Goal: Task Accomplishment & Management: Manage account settings

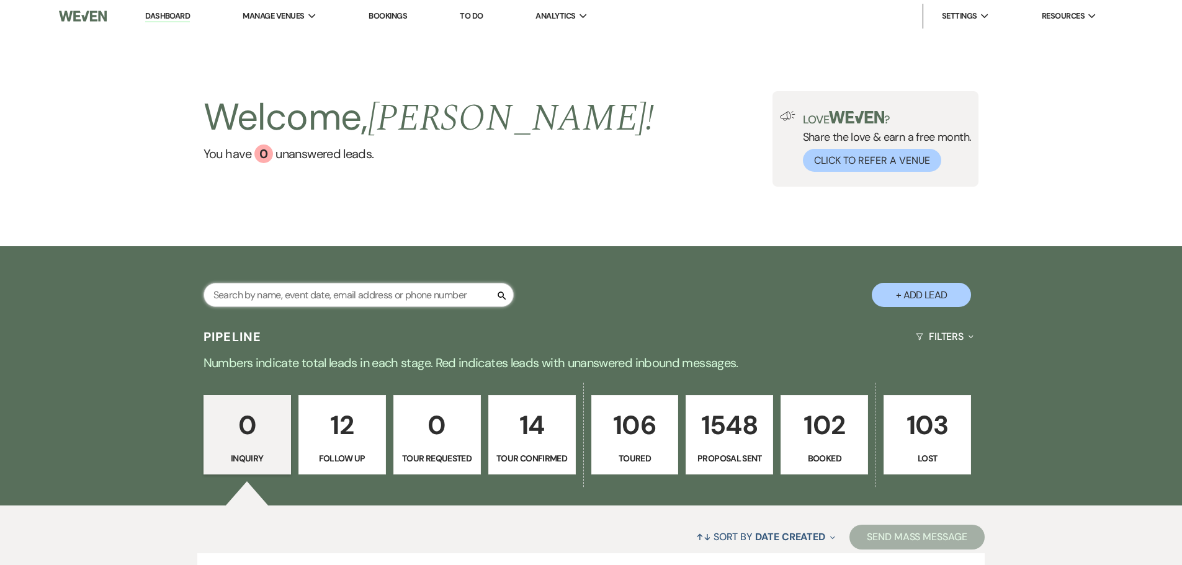
click at [390, 298] on input "text" at bounding box center [359, 295] width 310 height 24
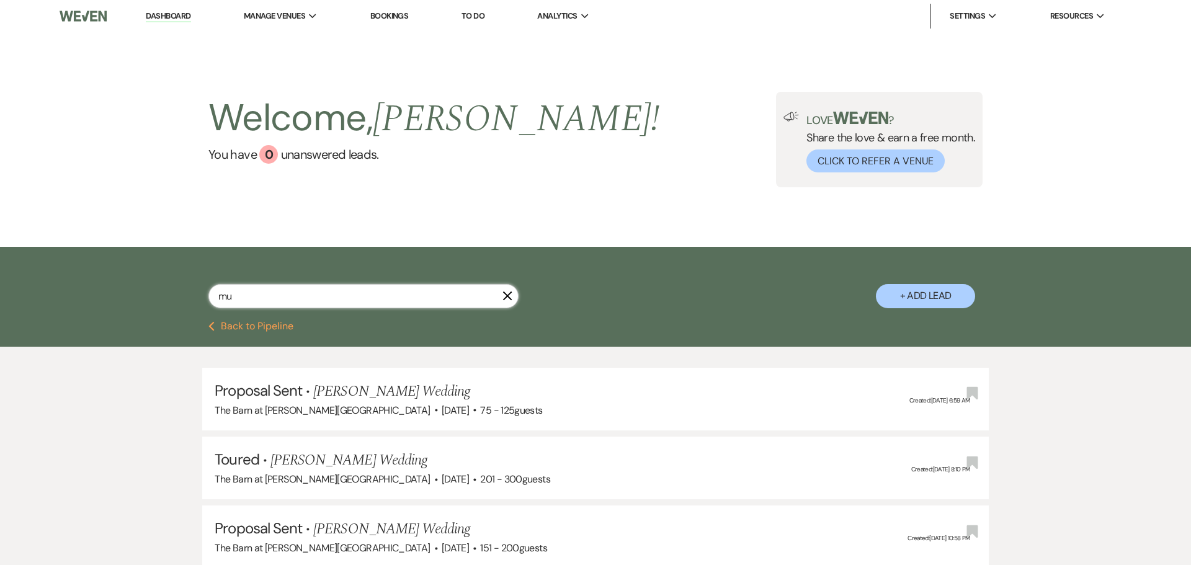
type input "m"
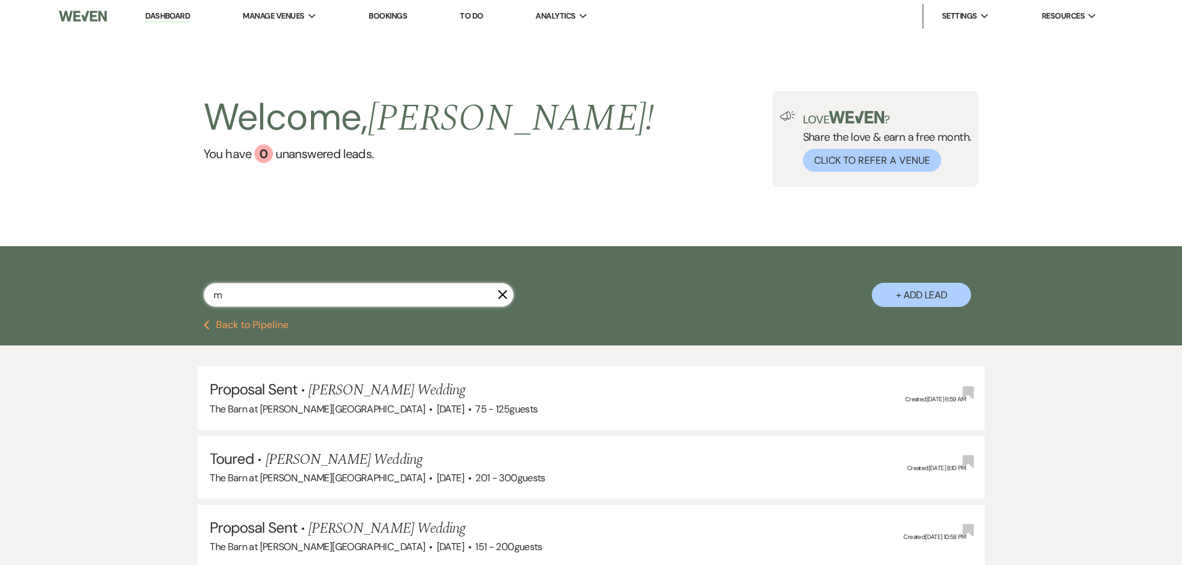
select select "6"
select select "5"
select select "6"
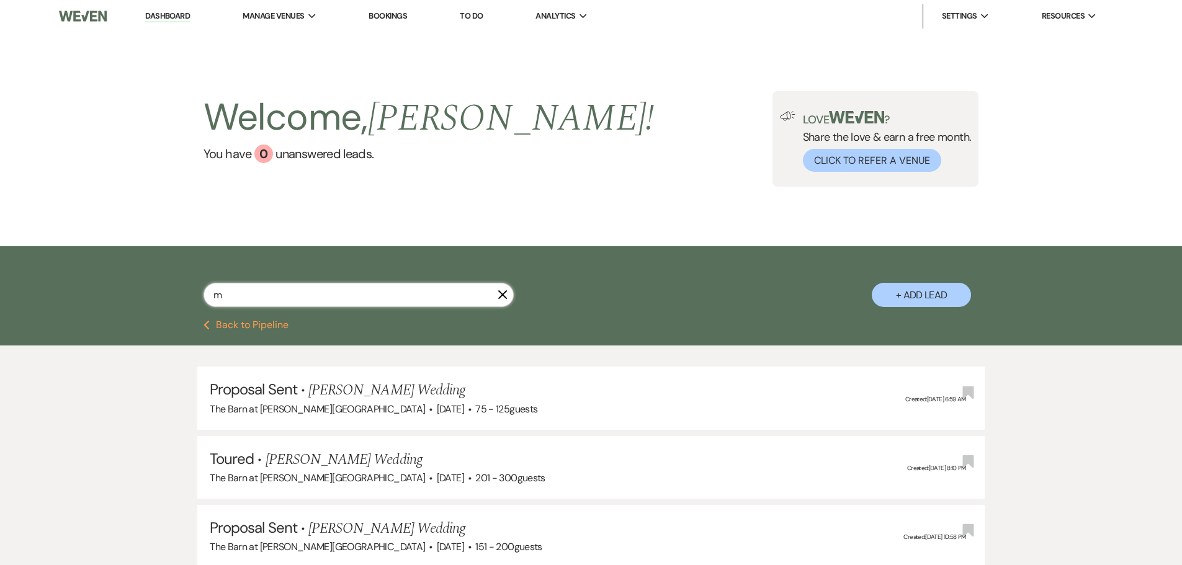
select select "5"
select select "6"
select select "8"
select select "3"
select select "6"
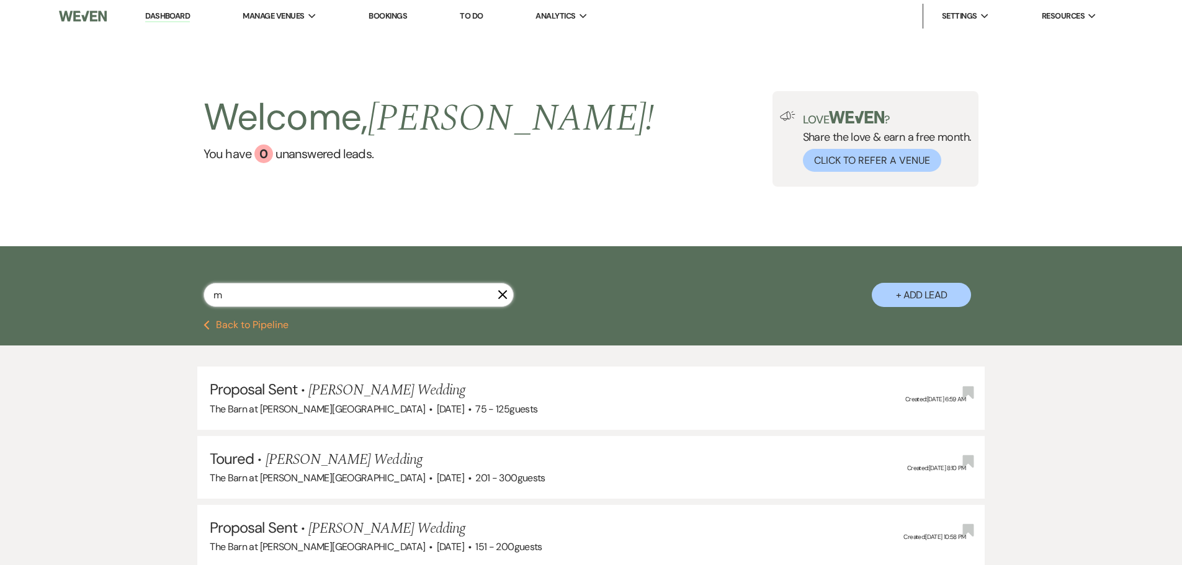
select select "8"
select select "1"
select select "6"
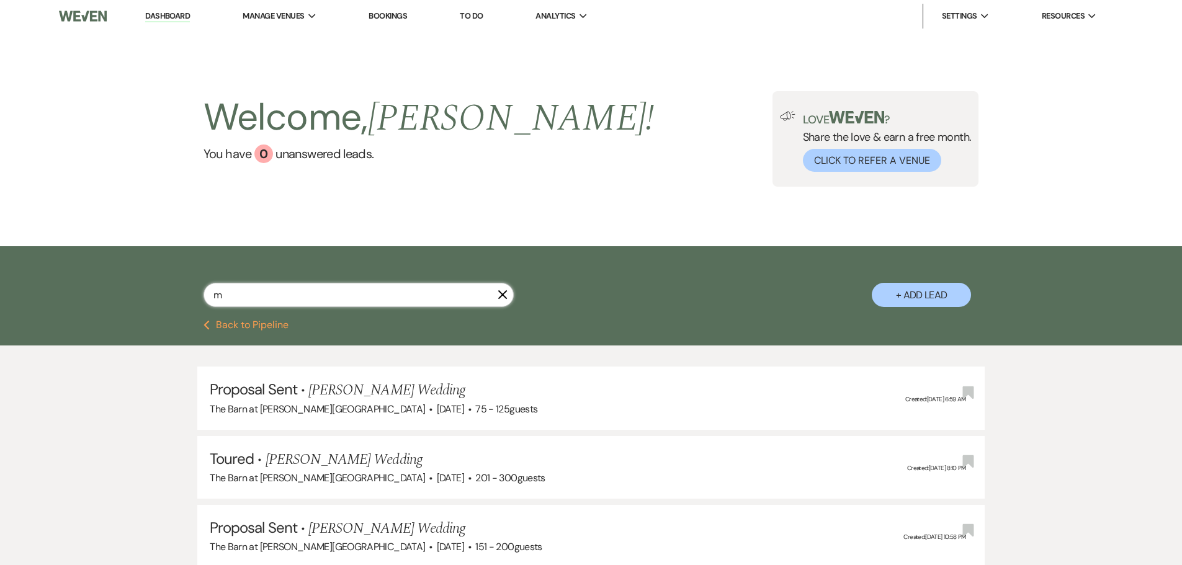
select select "6"
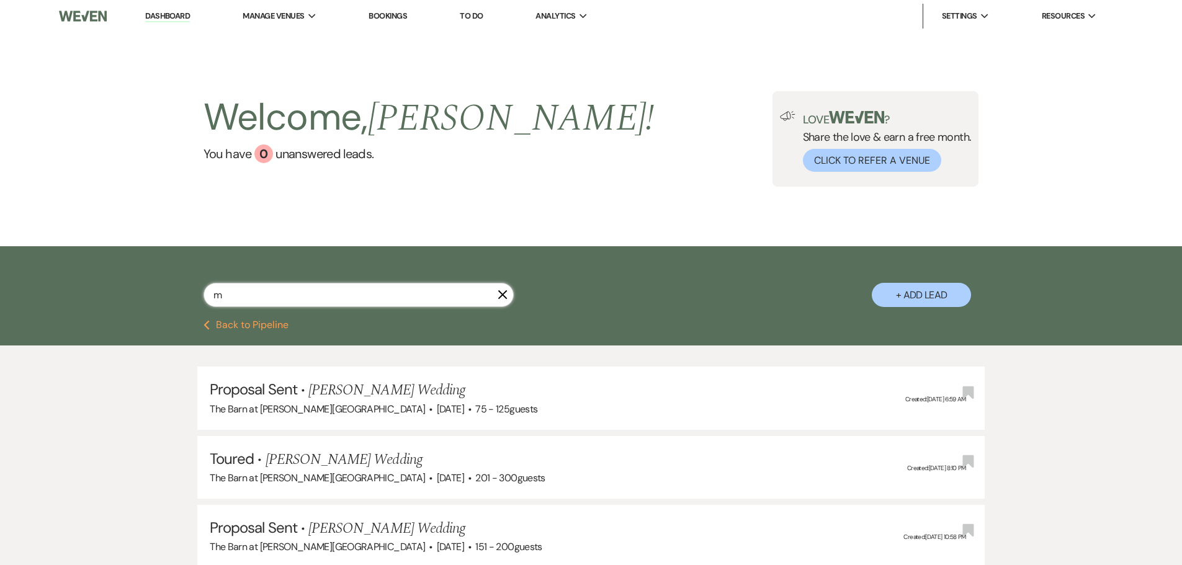
select select "6"
select select "8"
select select "6"
select select "5"
select select "6"
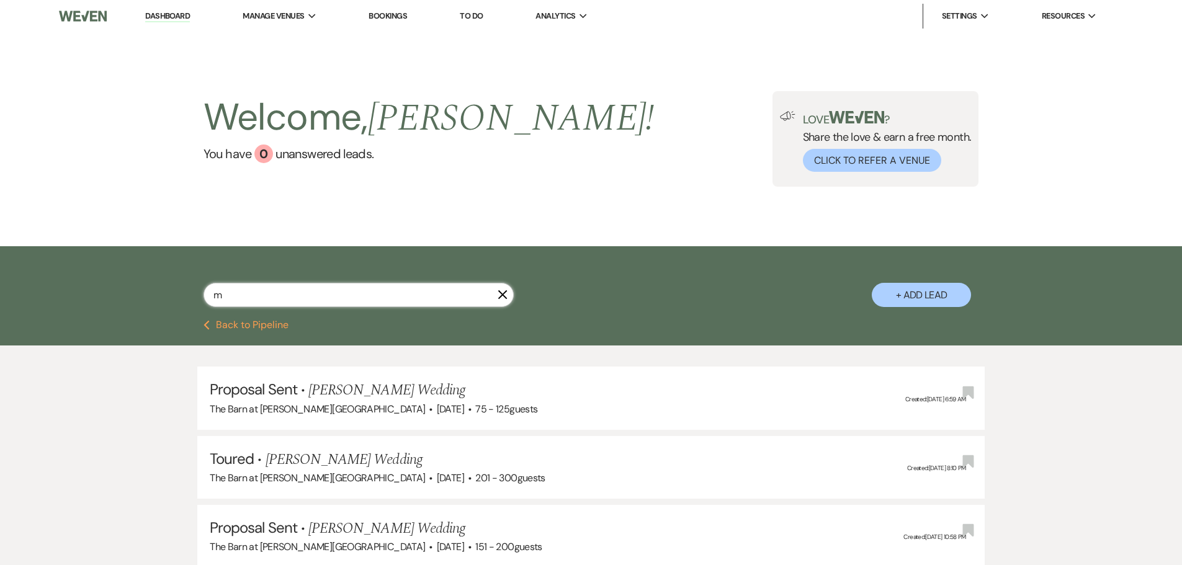
select select "6"
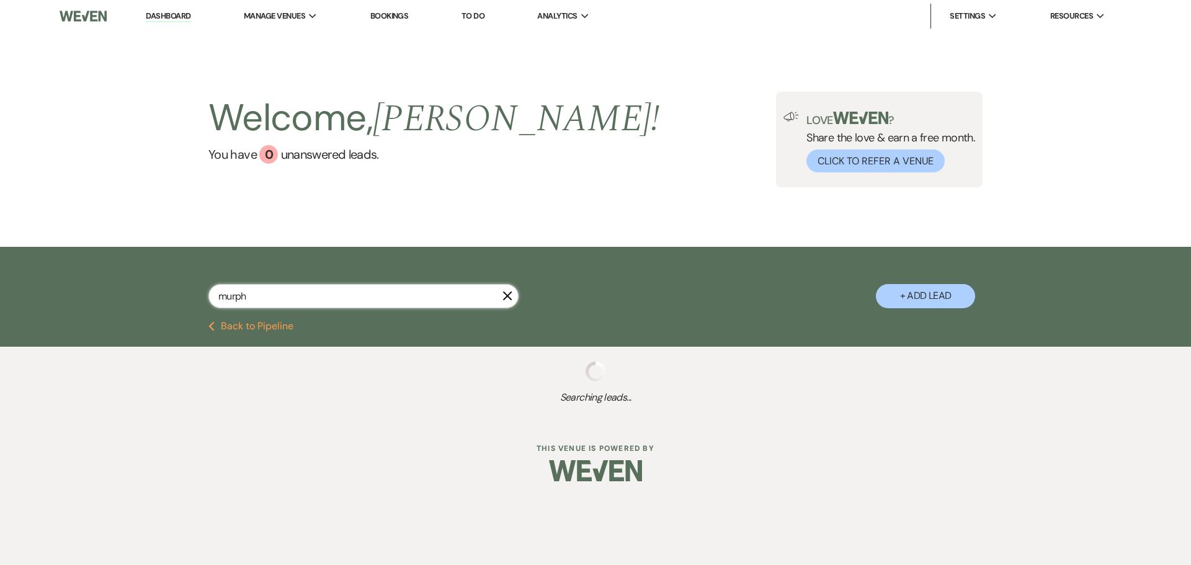
type input "murphy"
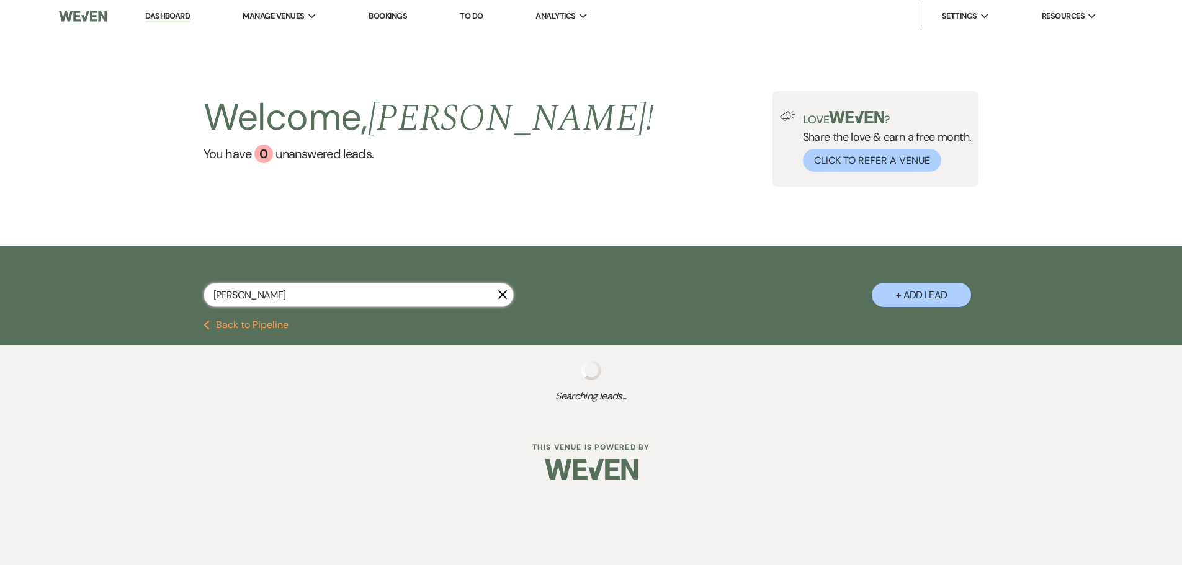
select select "6"
select select "8"
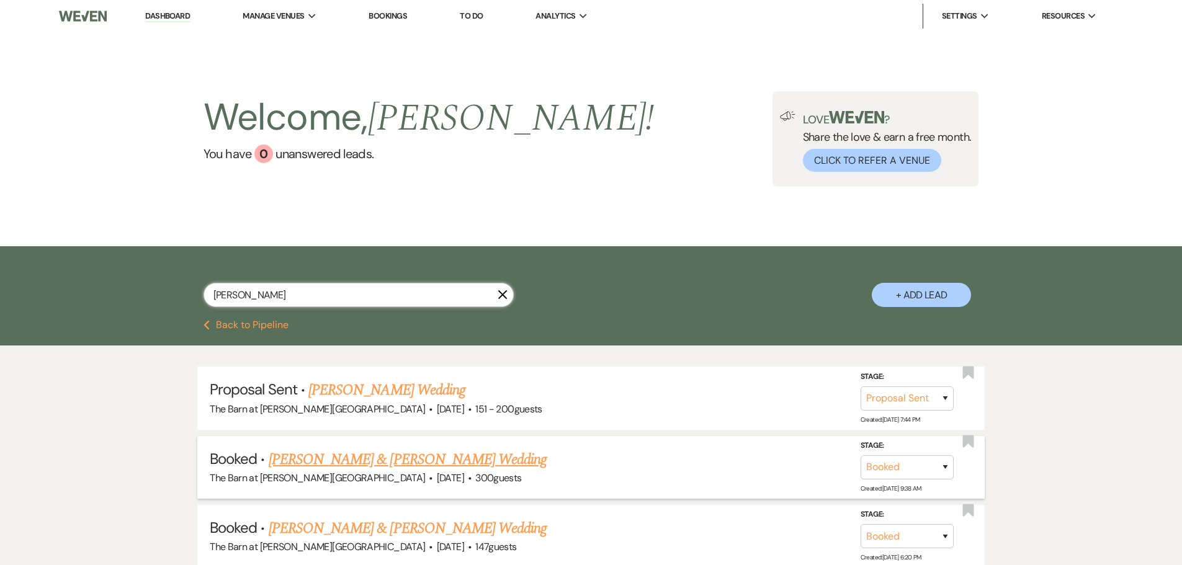
type input "murphy"
click at [396, 453] on link "Logan Mueller & Maddie Murphy's Wedding" at bounding box center [408, 460] width 278 height 22
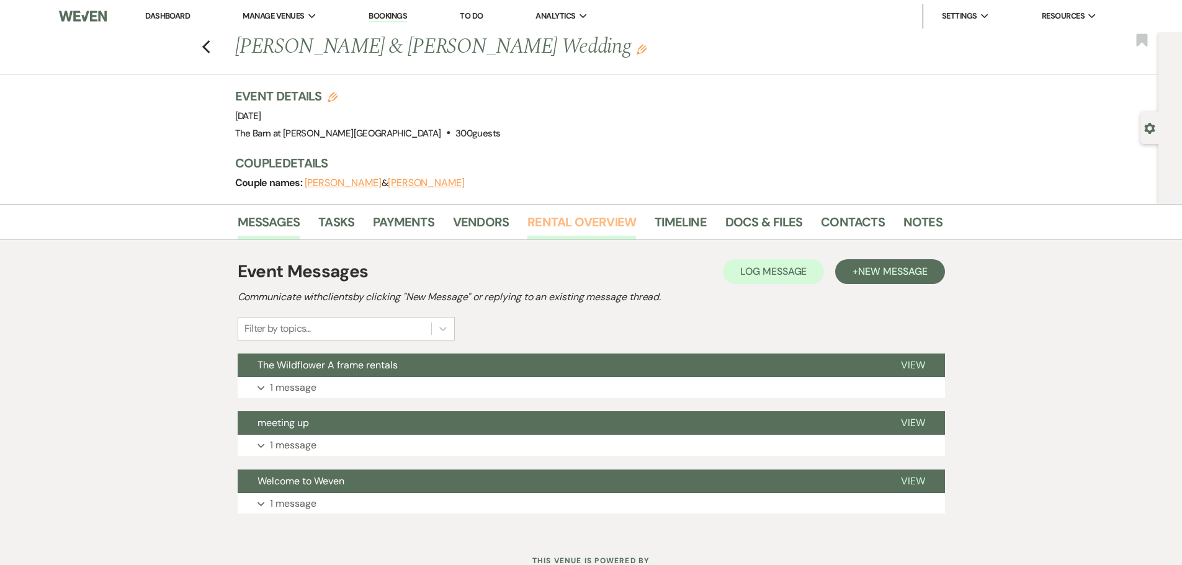
click at [569, 226] on link "Rental Overview" at bounding box center [581, 225] width 109 height 27
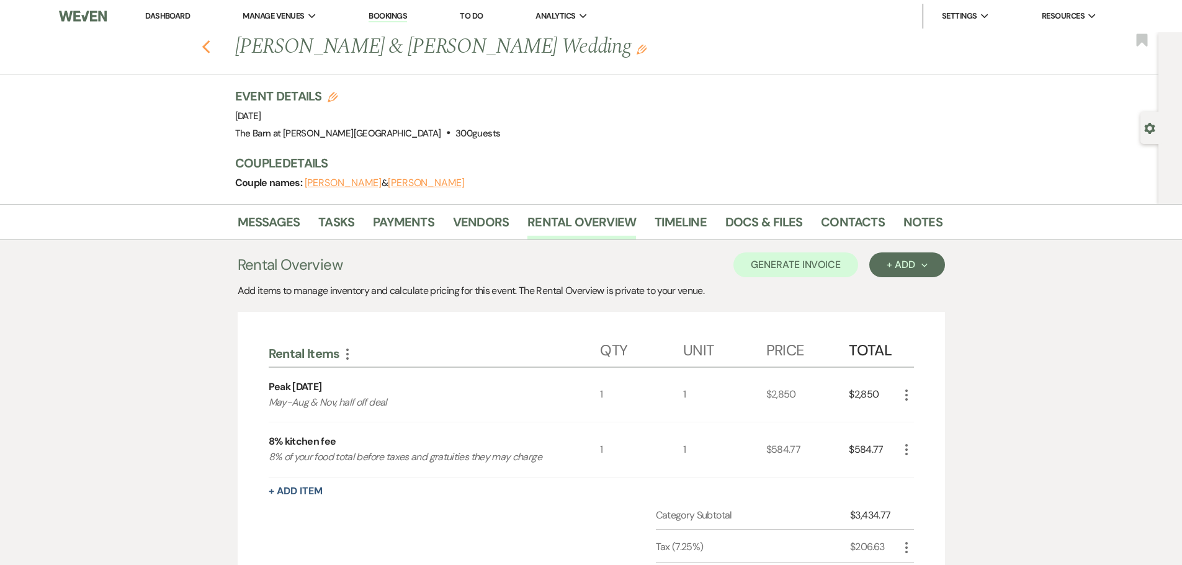
click at [211, 47] on icon "Previous" at bounding box center [206, 47] width 9 height 15
select select "6"
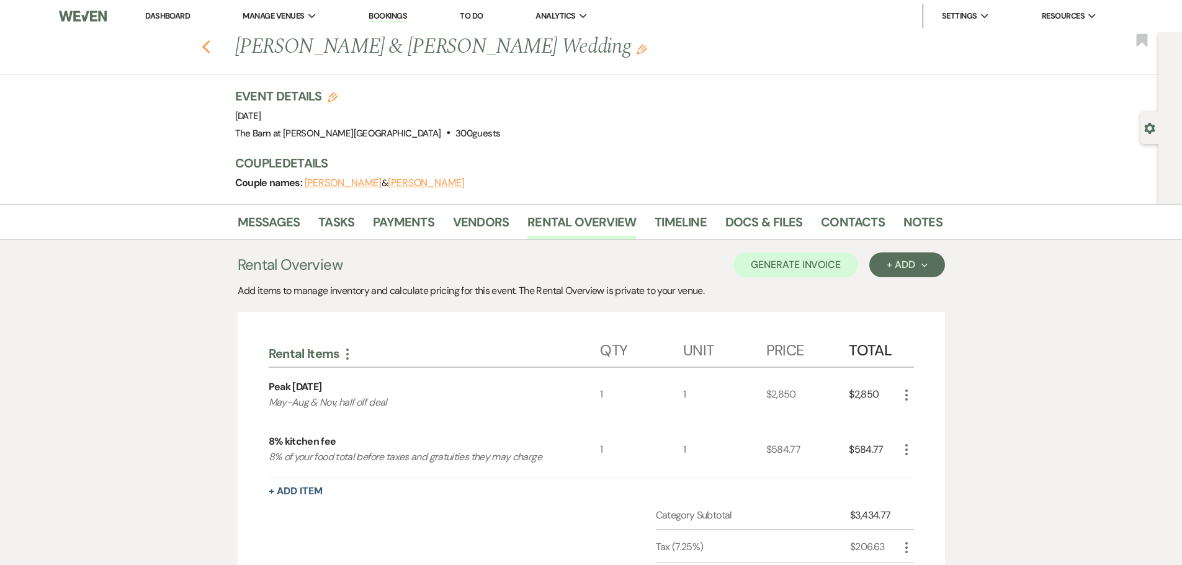
select select "8"
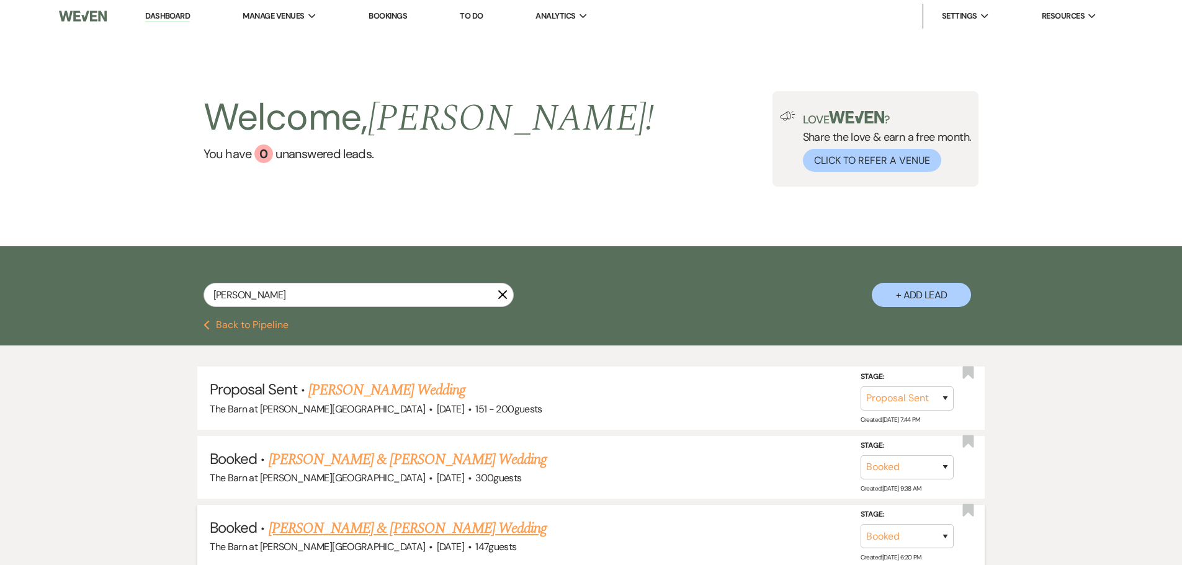
click at [383, 534] on link "Margaret Murphy & Tyler Anderson's Wedding" at bounding box center [408, 528] width 278 height 22
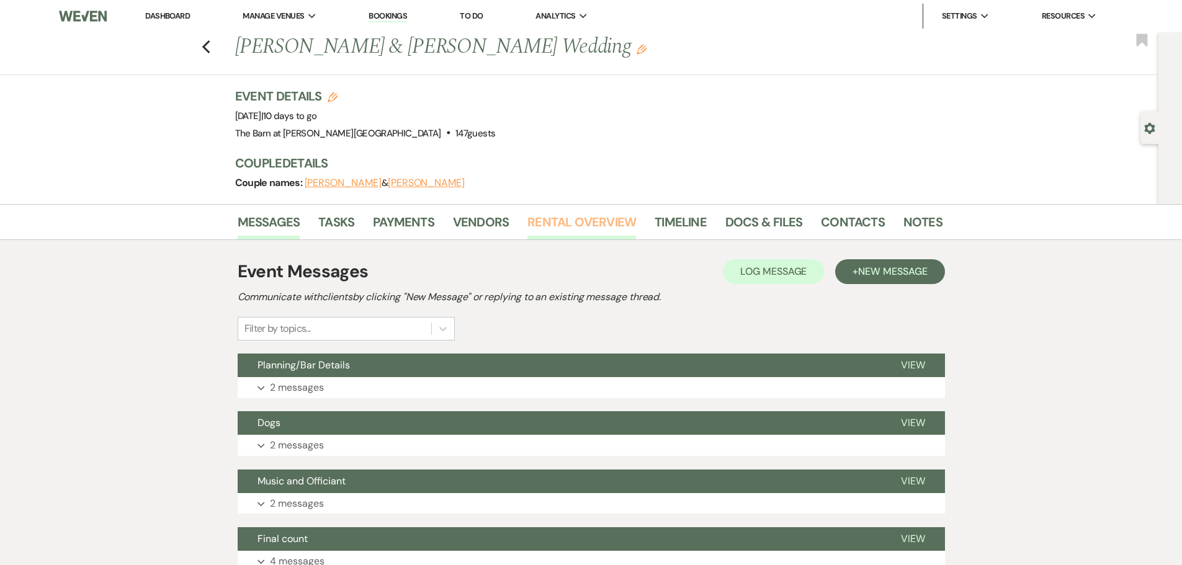
click at [587, 226] on link "Rental Overview" at bounding box center [581, 225] width 109 height 27
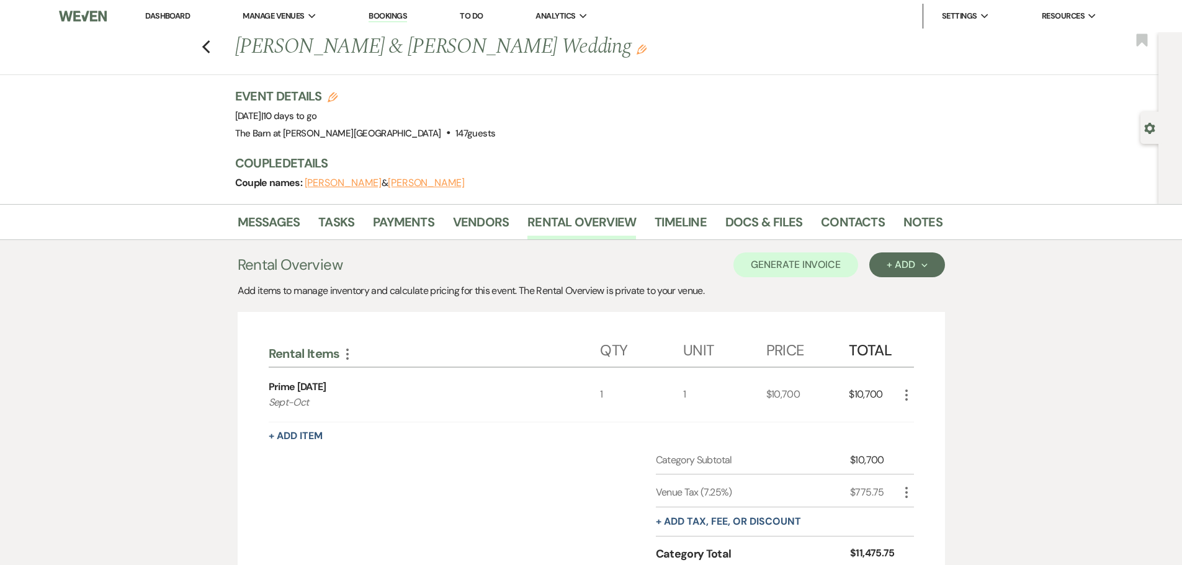
drag, startPoint x: 169, startPoint y: 17, endPoint x: 163, endPoint y: 28, distance: 12.2
click at [169, 17] on link "Dashboard" at bounding box center [167, 16] width 45 height 11
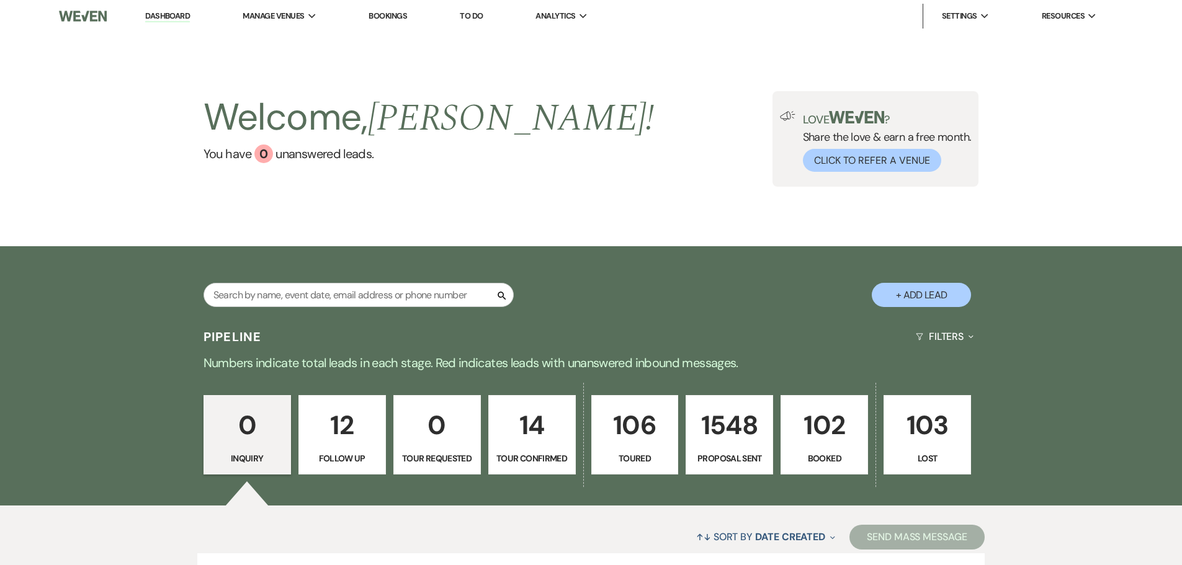
click at [397, 286] on input "text" at bounding box center [359, 295] width 310 height 24
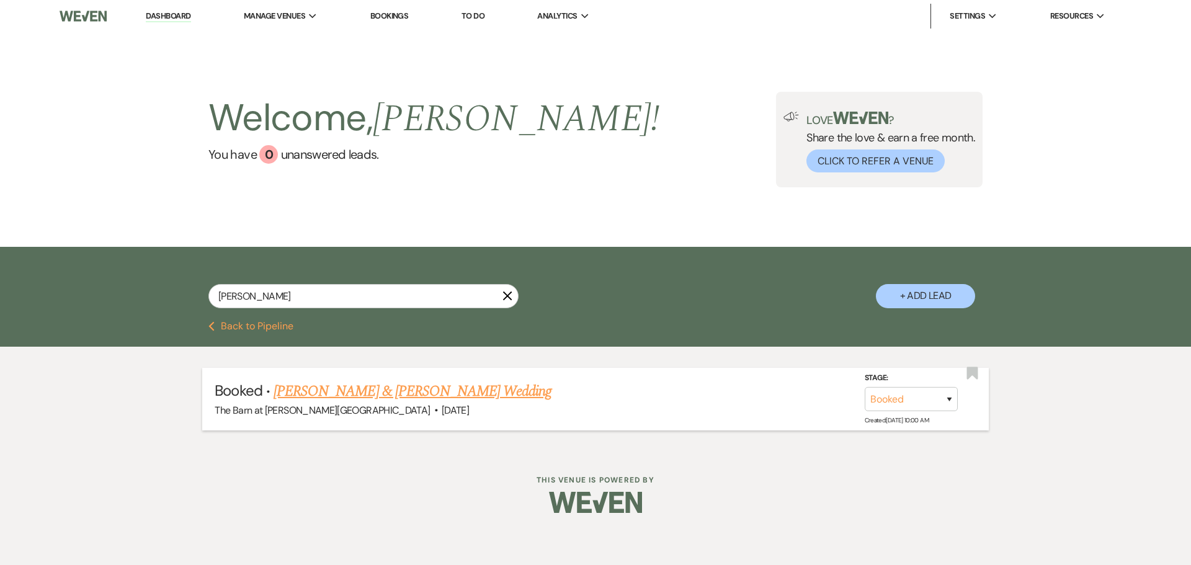
type input "cranford"
click at [380, 391] on link "[PERSON_NAME] & [PERSON_NAME] Wedding" at bounding box center [413, 391] width 278 height 22
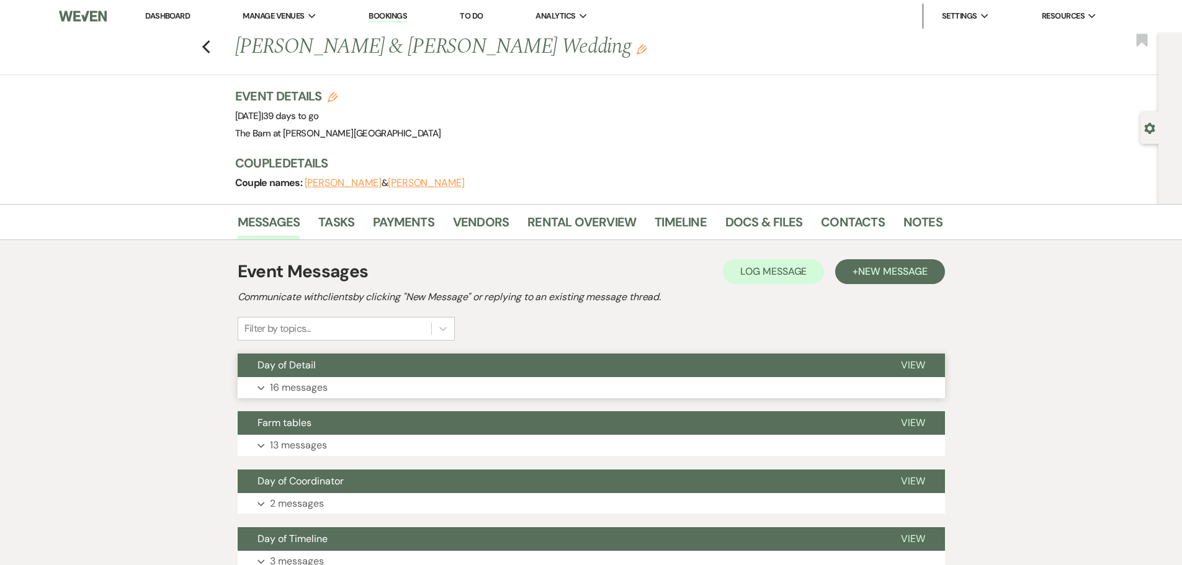
click at [339, 380] on button "Expand 16 messages" at bounding box center [591, 387] width 707 height 21
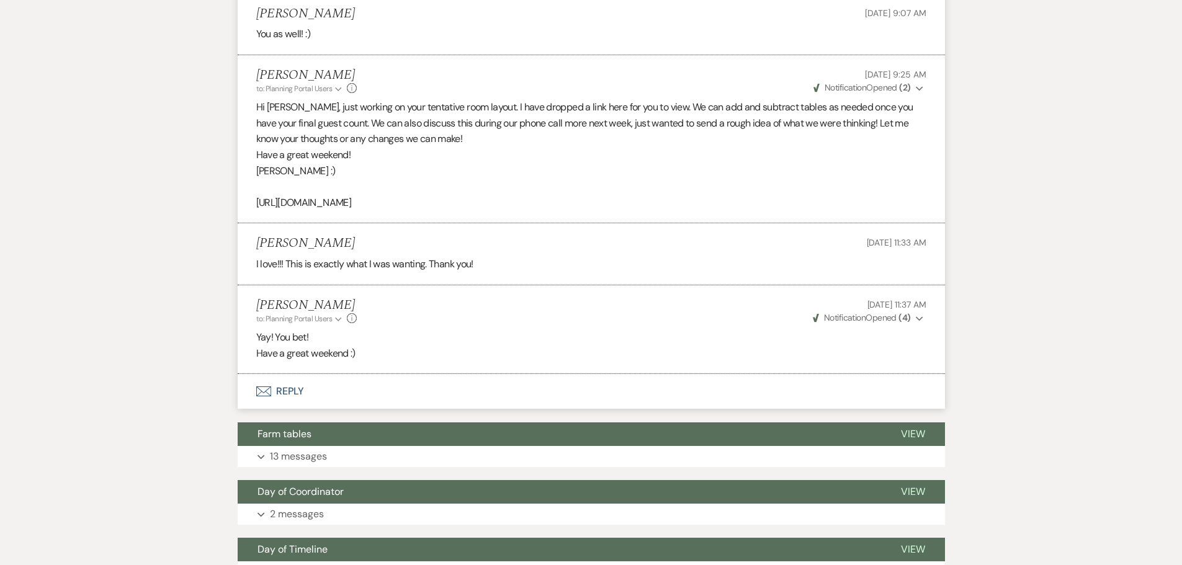
scroll to position [2420, 0]
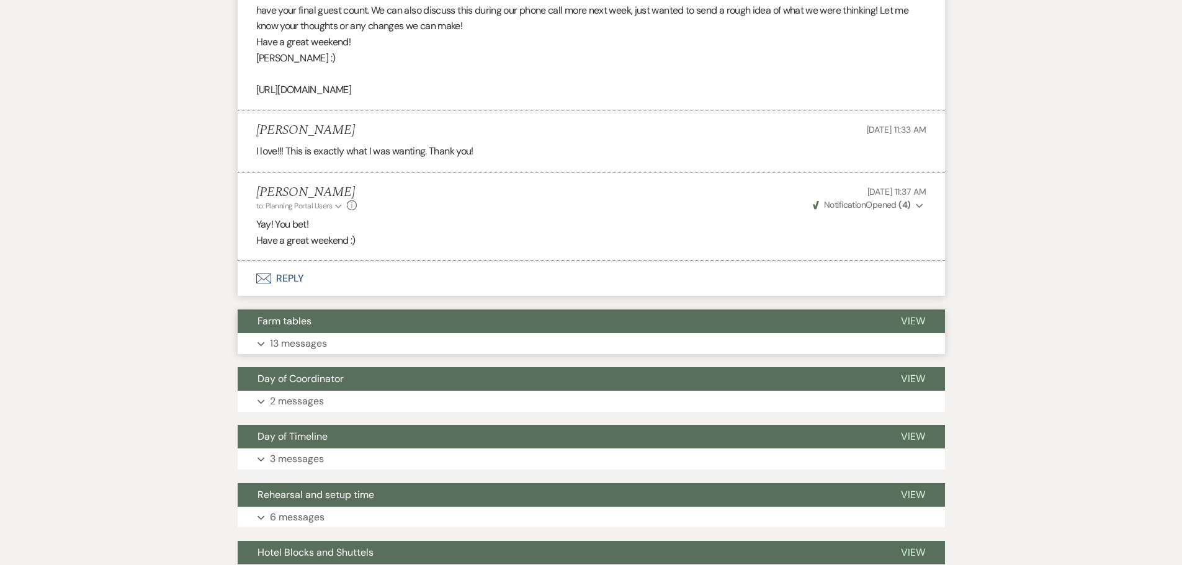
click at [297, 336] on p "13 messages" at bounding box center [298, 344] width 57 height 16
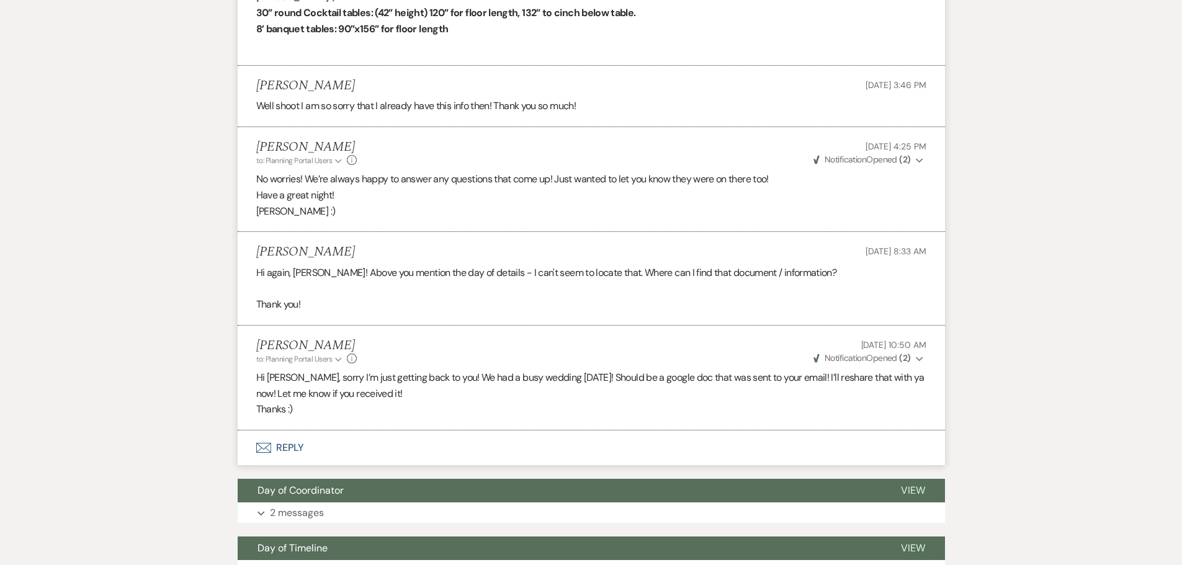
scroll to position [3785, 0]
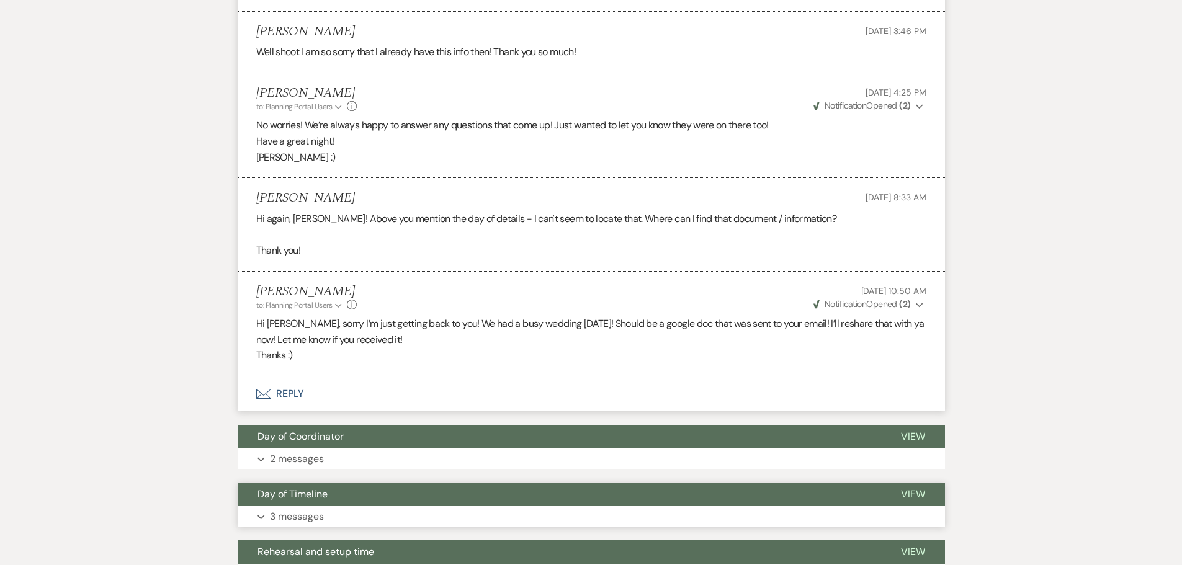
drag, startPoint x: 285, startPoint y: 523, endPoint x: 285, endPoint y: 499, distance: 24.2
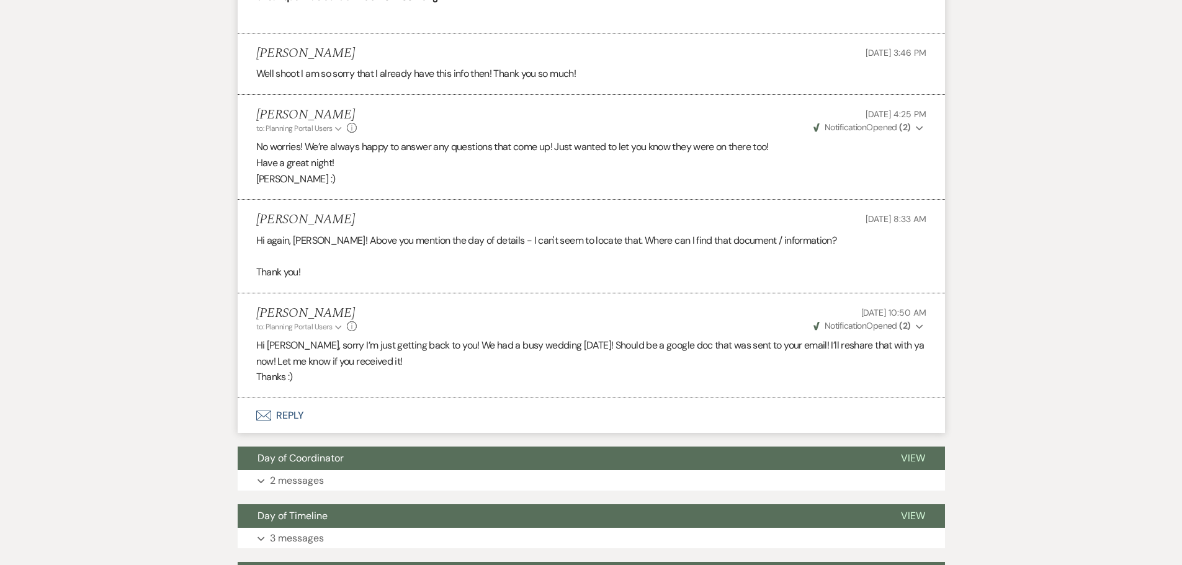
drag, startPoint x: 285, startPoint y: 499, endPoint x: 223, endPoint y: 462, distance: 72.0
click at [281, 473] on p "2 messages" at bounding box center [297, 481] width 54 height 16
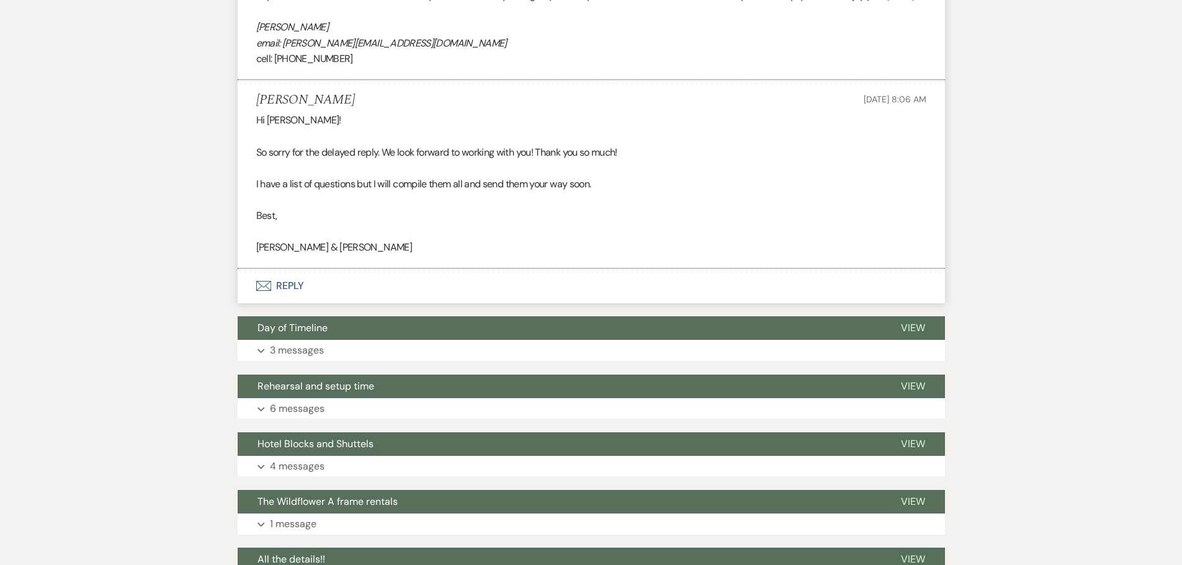
scroll to position [4407, 0]
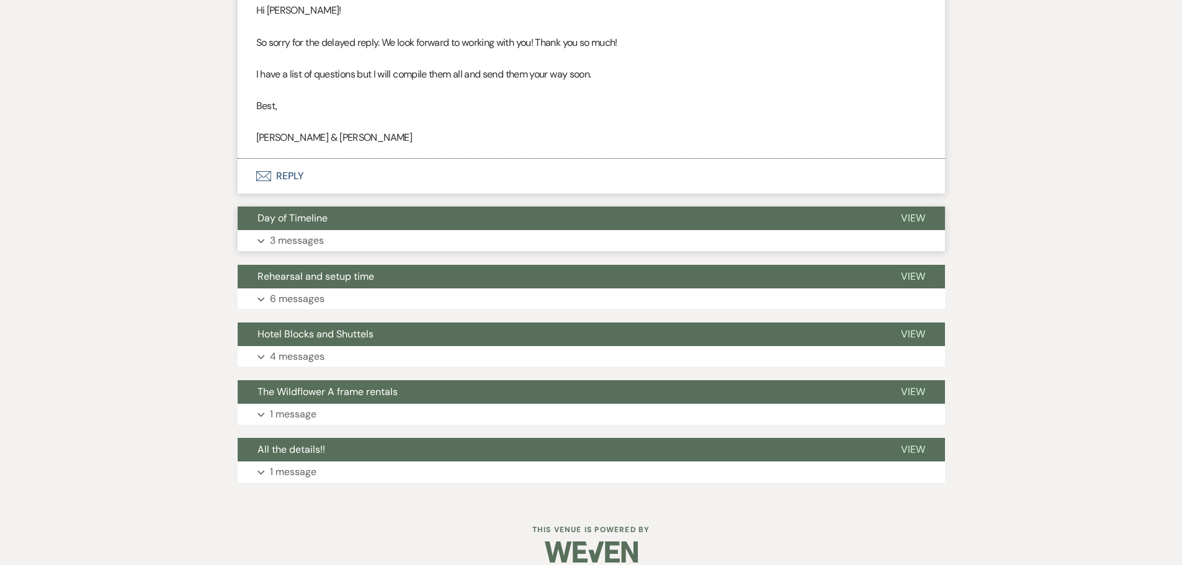
click at [306, 212] on span "Day of Timeline" at bounding box center [292, 218] width 70 height 13
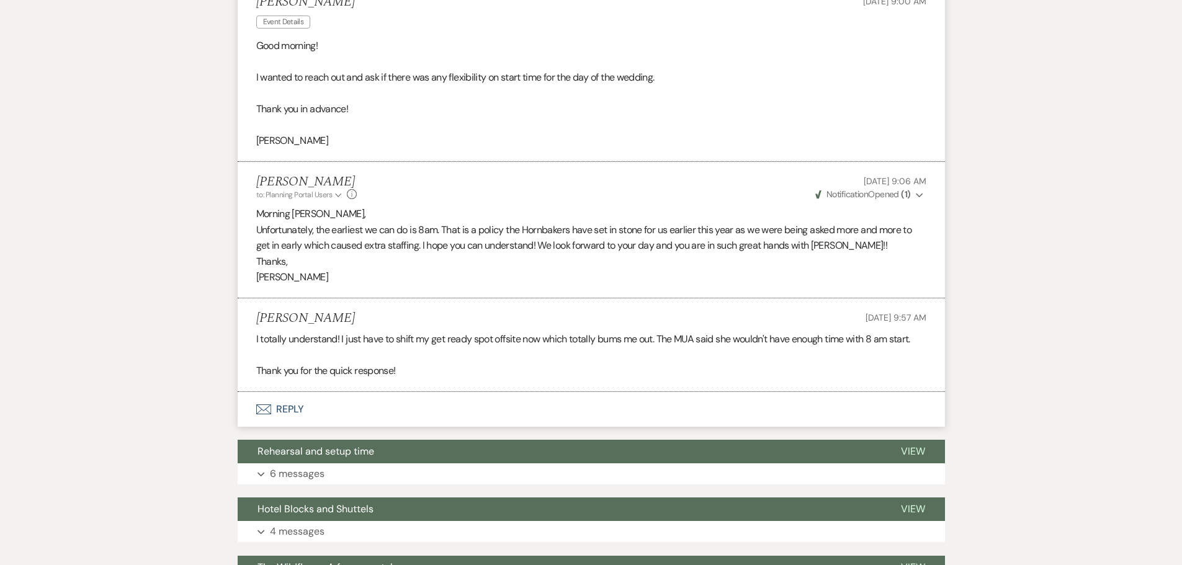
scroll to position [4831, 0]
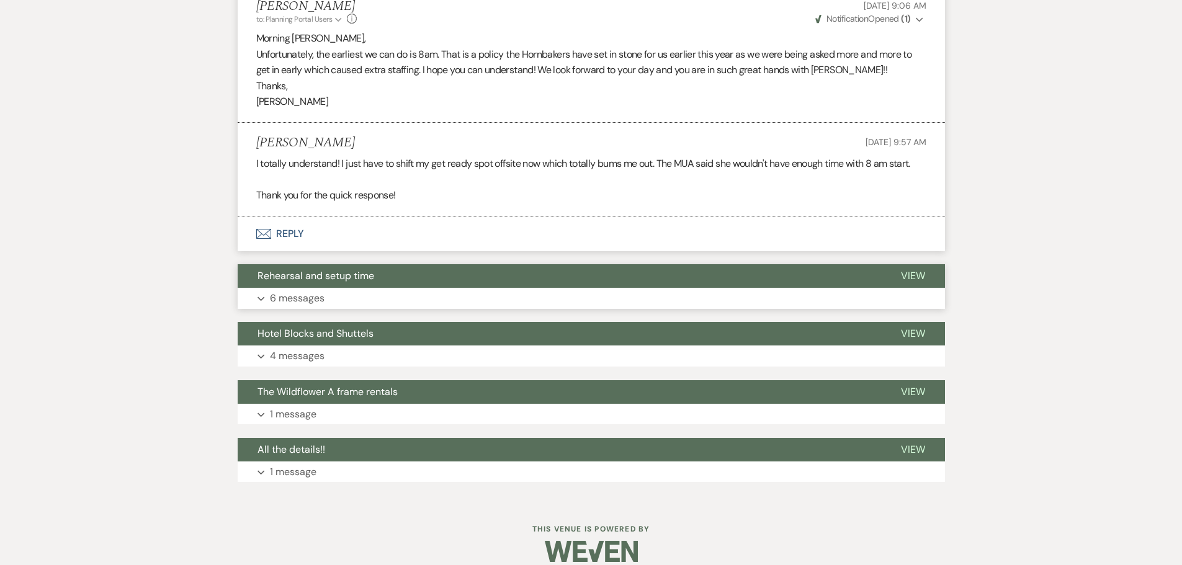
click at [312, 290] on p "6 messages" at bounding box center [297, 298] width 55 height 16
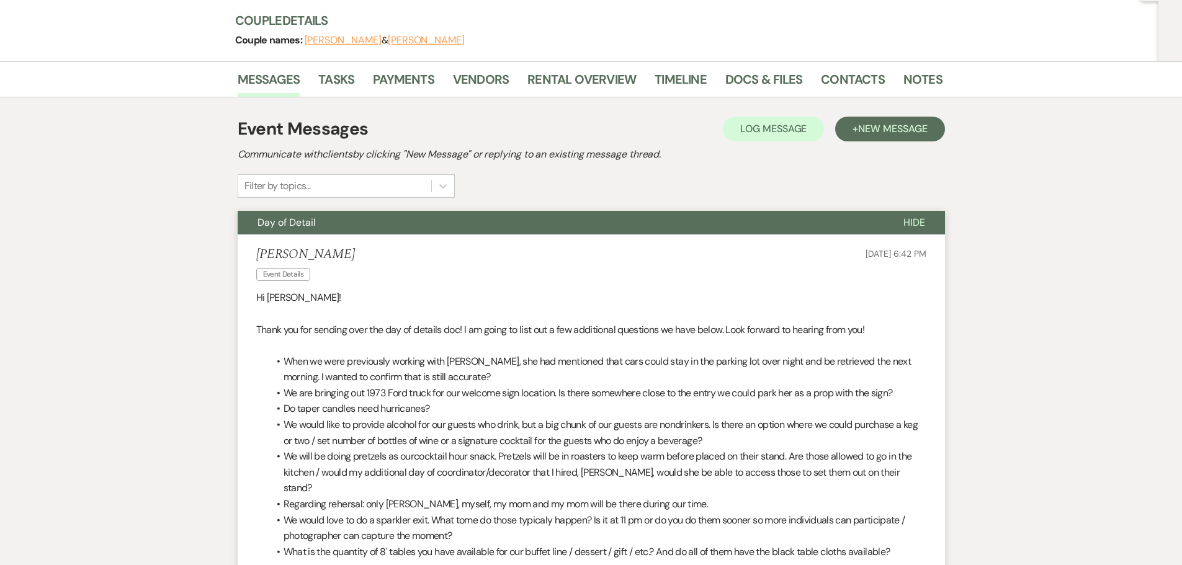
scroll to position [0, 0]
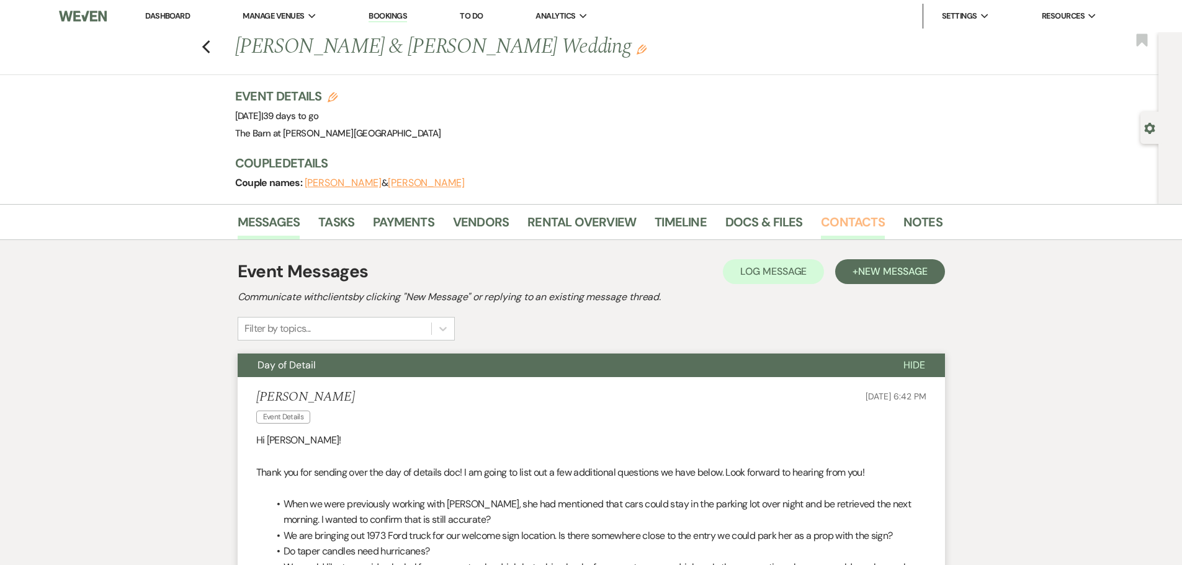
click at [857, 222] on link "Contacts" at bounding box center [853, 225] width 64 height 27
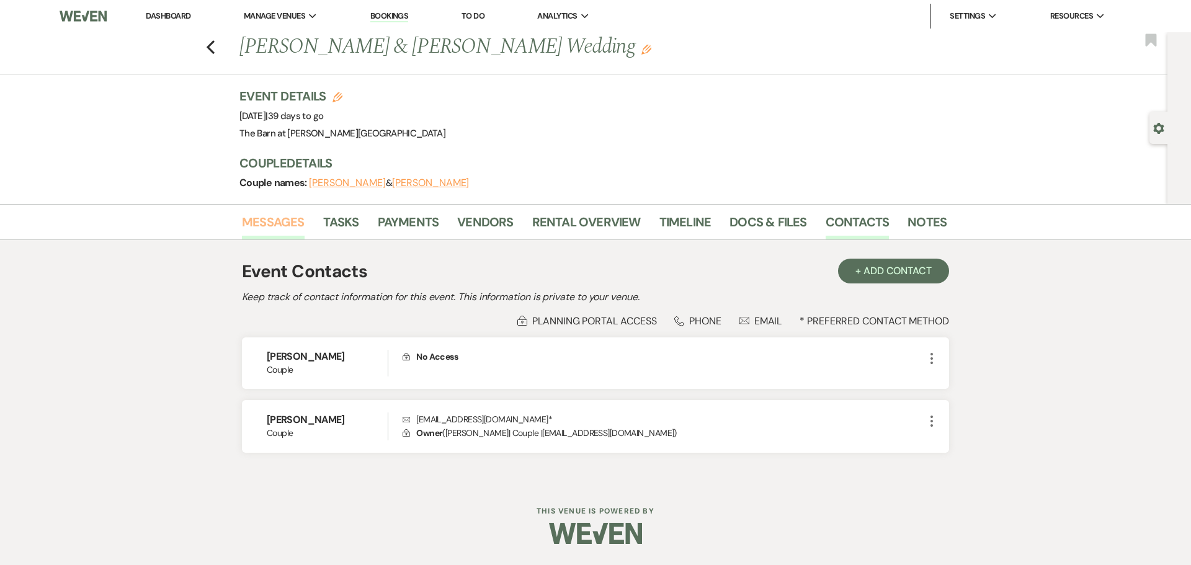
click at [257, 225] on link "Messages" at bounding box center [273, 225] width 63 height 27
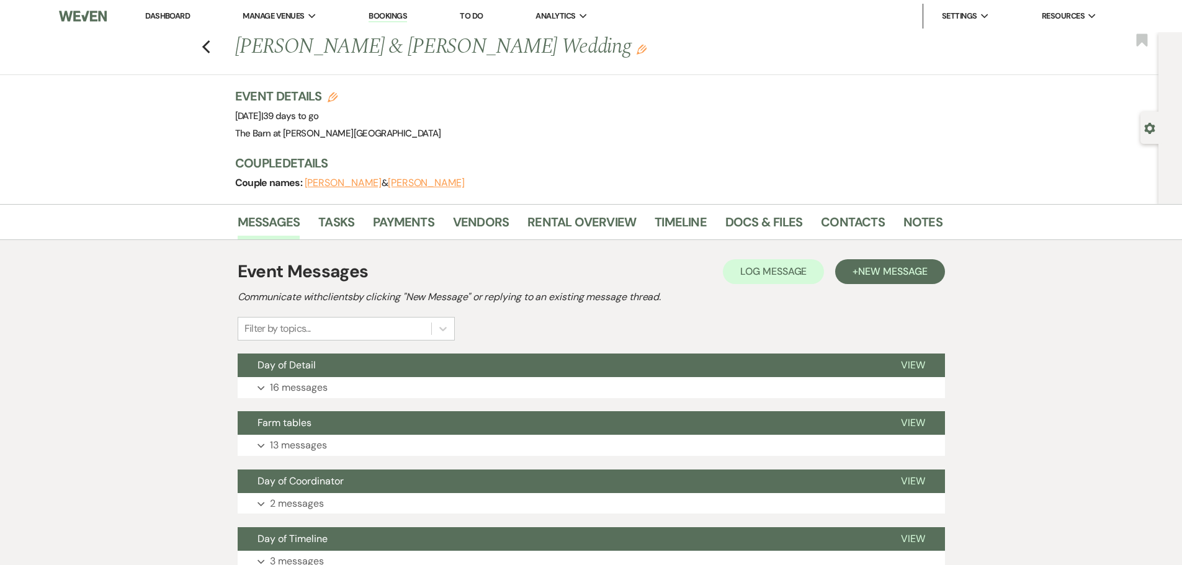
click at [163, 8] on li "Dashboard" at bounding box center [167, 16] width 57 height 25
click at [163, 15] on link "Dashboard" at bounding box center [167, 16] width 45 height 11
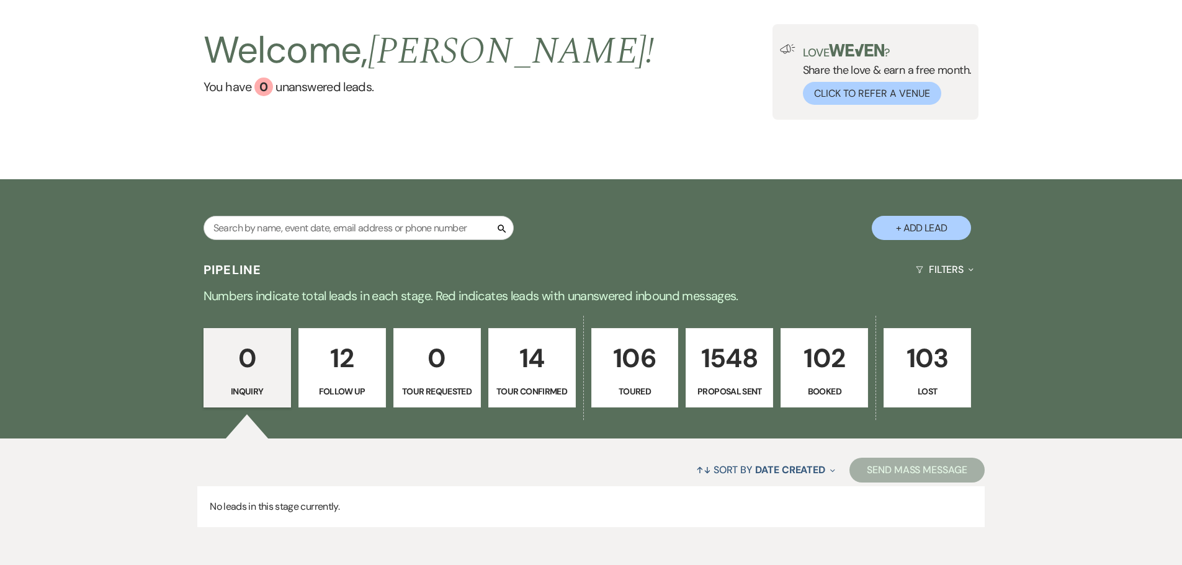
scroll to position [123, 0]
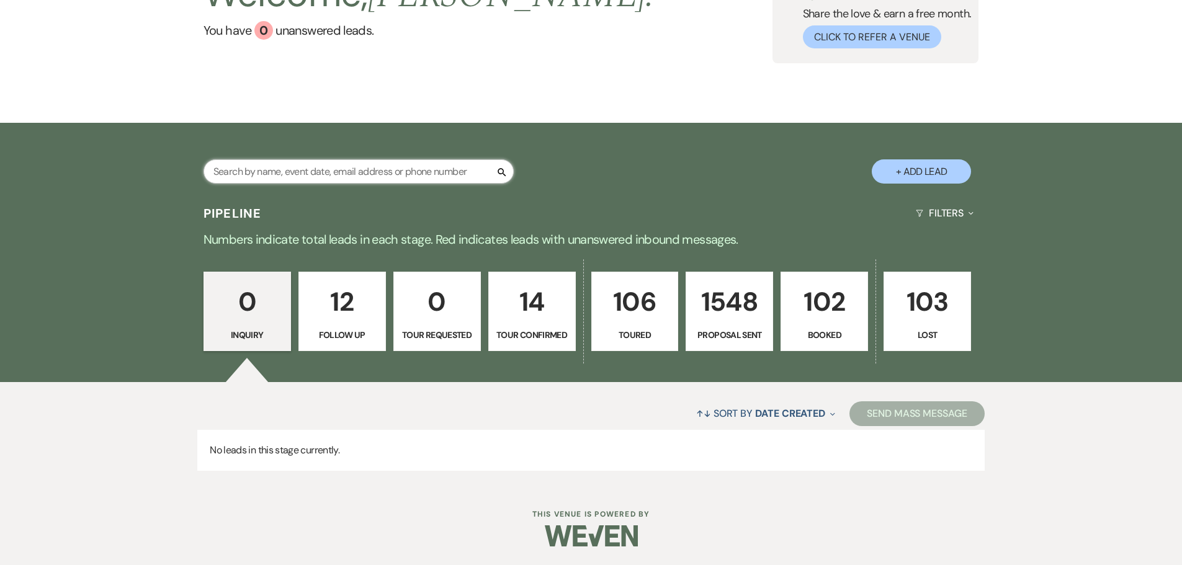
click at [413, 171] on input "text" at bounding box center [359, 171] width 310 height 24
type input "kendra"
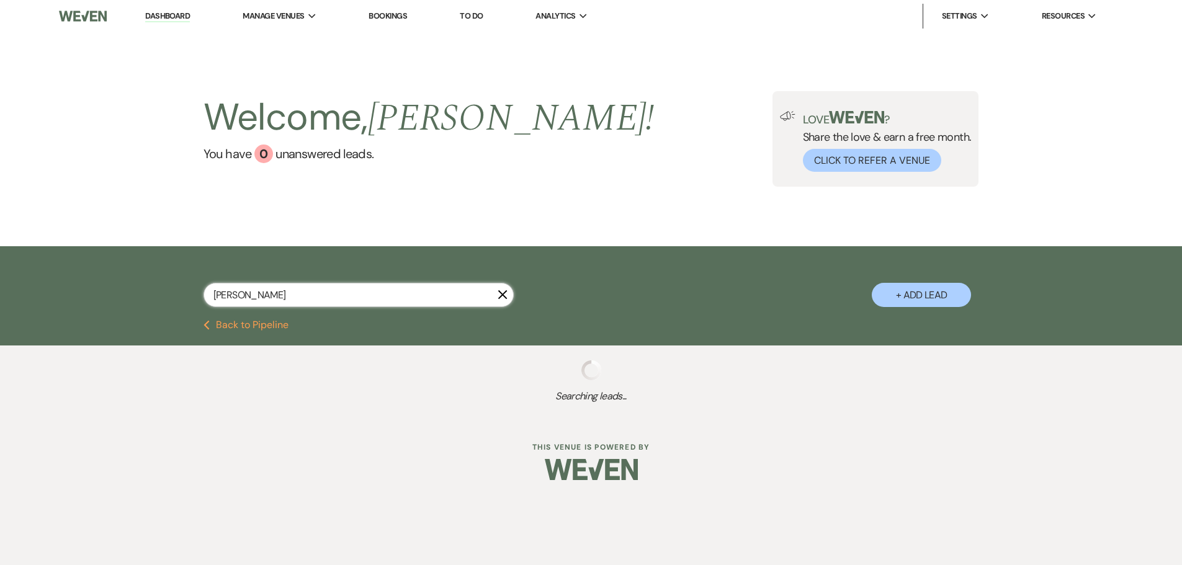
select select "6"
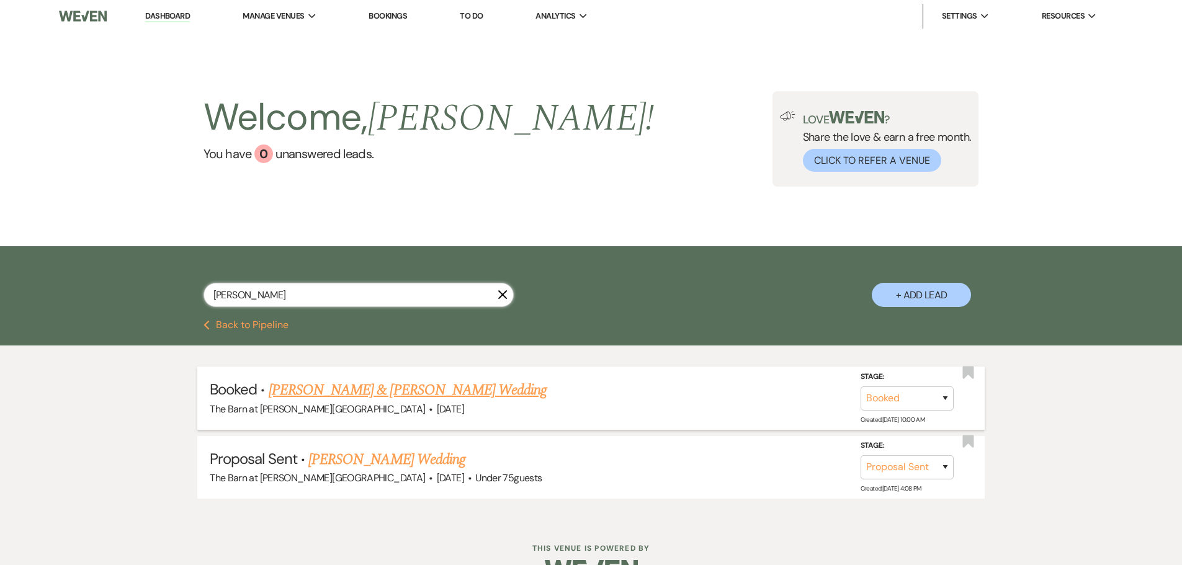
type input "kendra"
click at [367, 395] on link "[PERSON_NAME] & [PERSON_NAME] Wedding" at bounding box center [408, 390] width 278 height 22
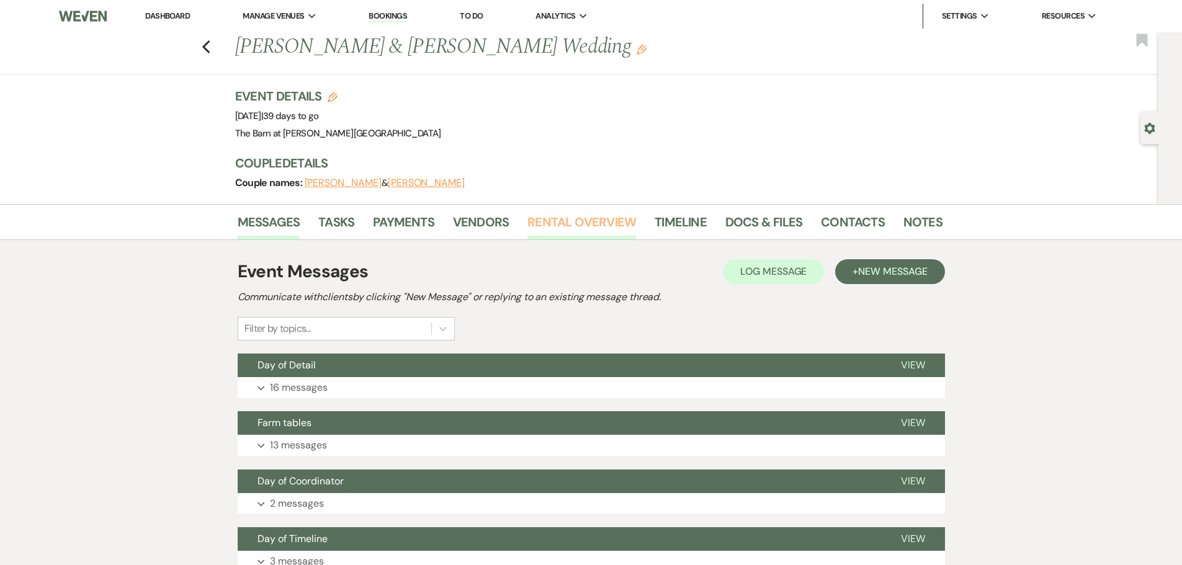
click at [584, 223] on link "Rental Overview" at bounding box center [581, 225] width 109 height 27
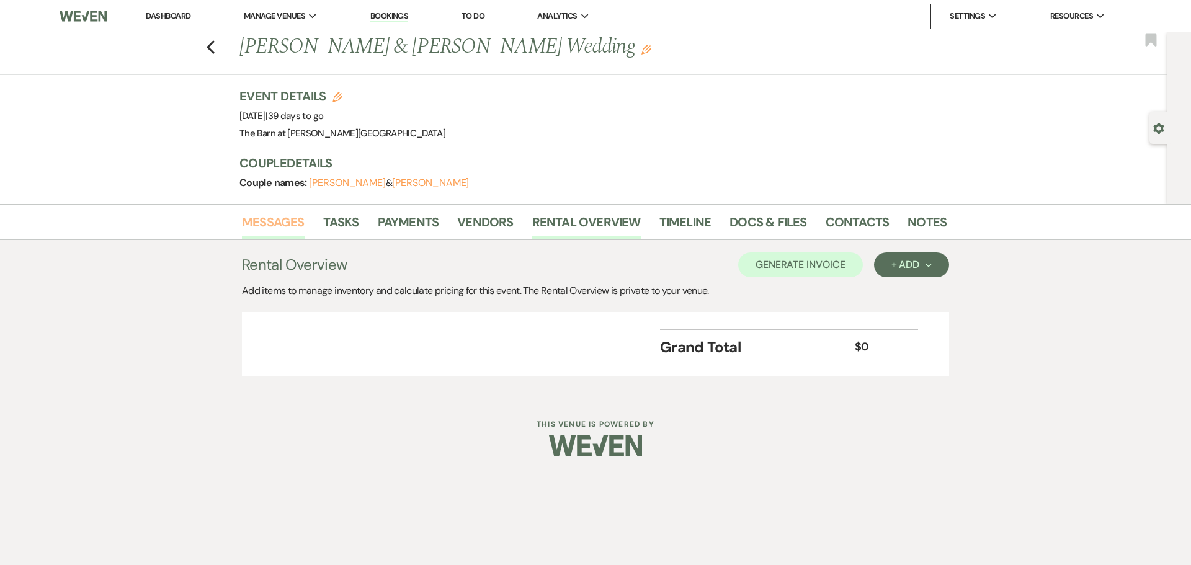
click at [295, 229] on link "Messages" at bounding box center [273, 225] width 63 height 27
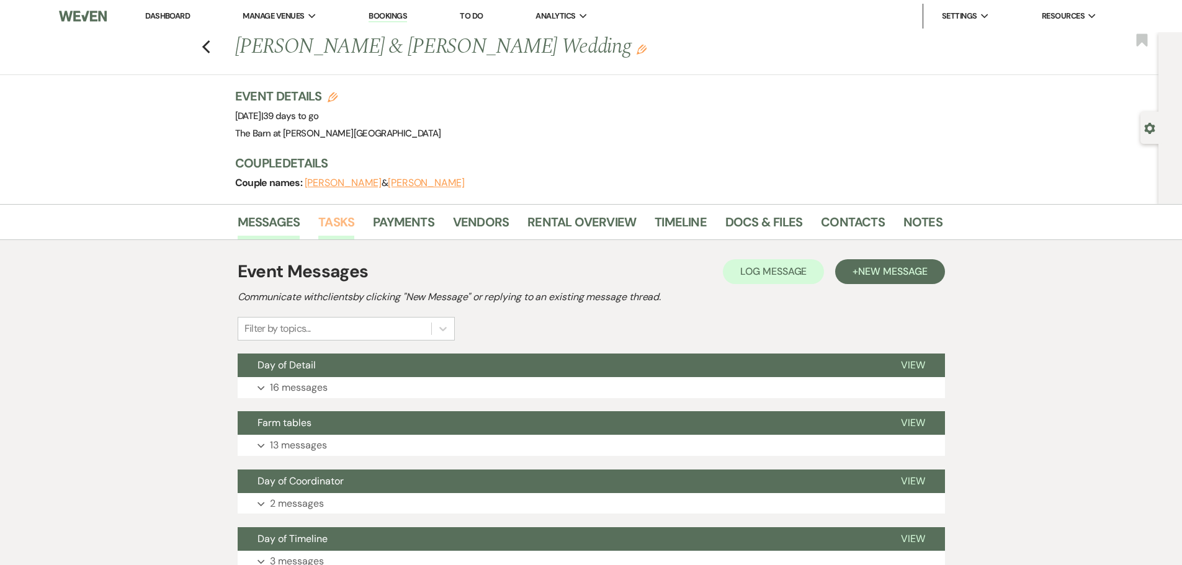
click at [337, 227] on link "Tasks" at bounding box center [336, 225] width 36 height 27
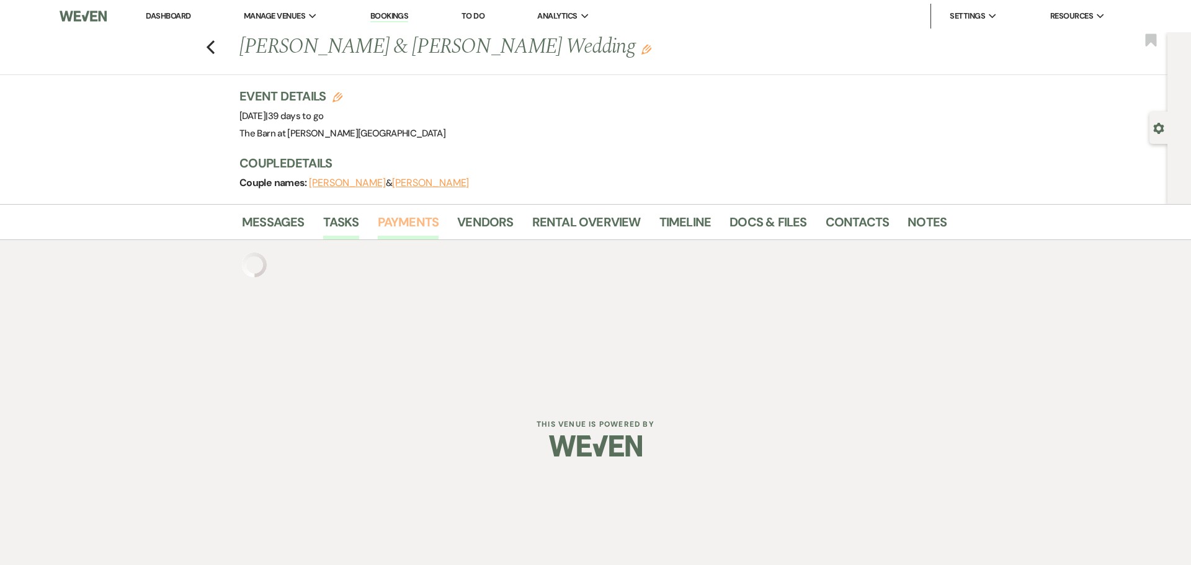
click at [394, 224] on link "Payments" at bounding box center [408, 225] width 61 height 27
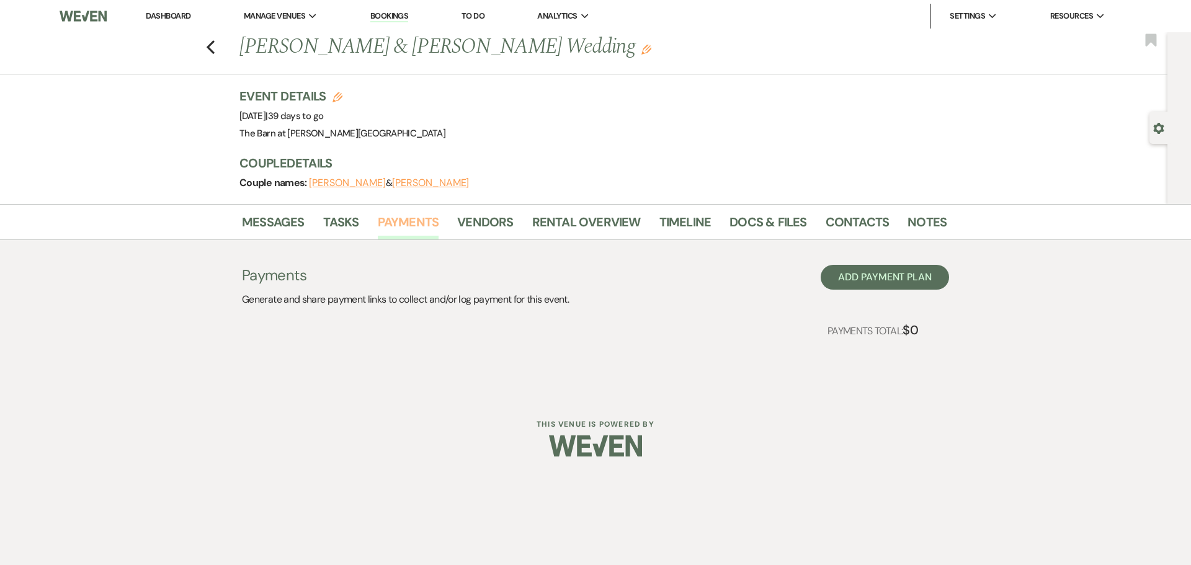
click at [412, 226] on link "Payments" at bounding box center [408, 225] width 61 height 27
click at [509, 223] on link "Vendors" at bounding box center [485, 225] width 56 height 27
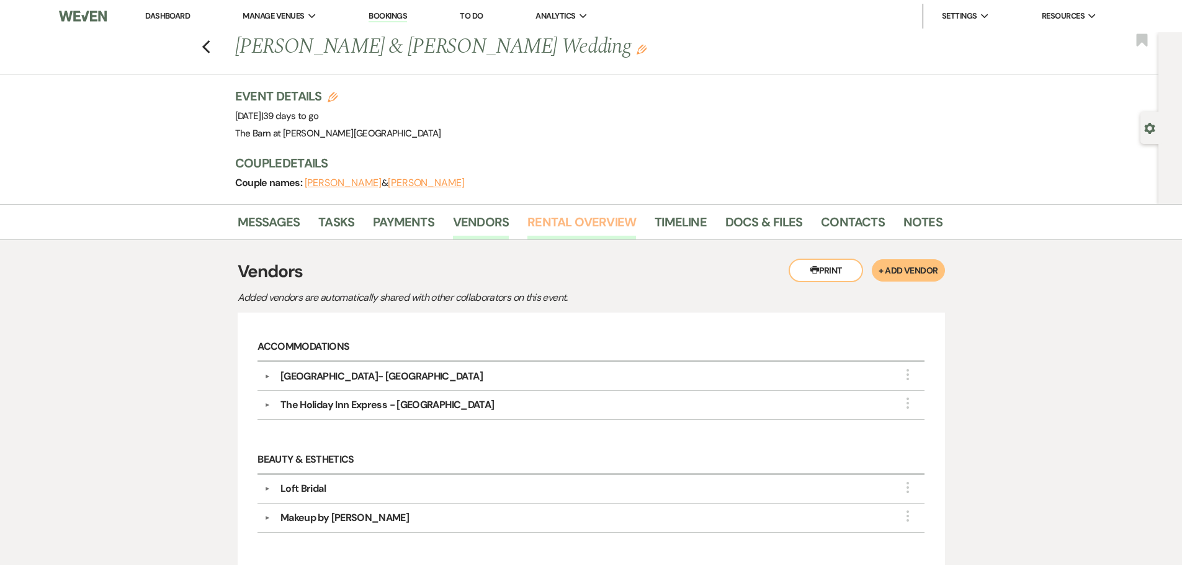
click at [580, 224] on link "Rental Overview" at bounding box center [581, 225] width 109 height 27
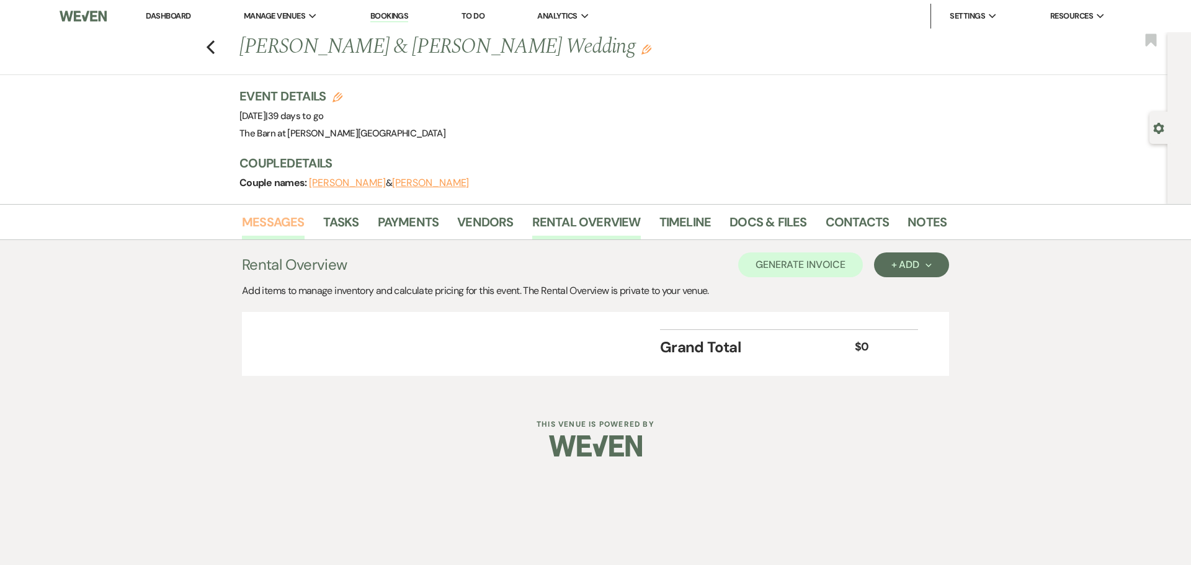
click at [284, 217] on link "Messages" at bounding box center [273, 225] width 63 height 27
